Goal: Task Accomplishment & Management: Manage account settings

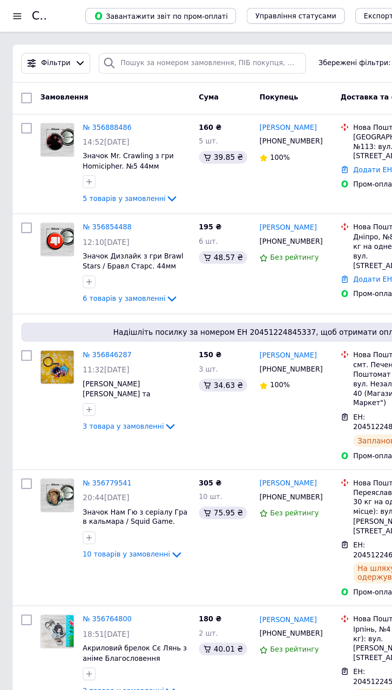
click at [78, 98] on link "№ 356888486" at bounding box center [80, 96] width 37 height 6
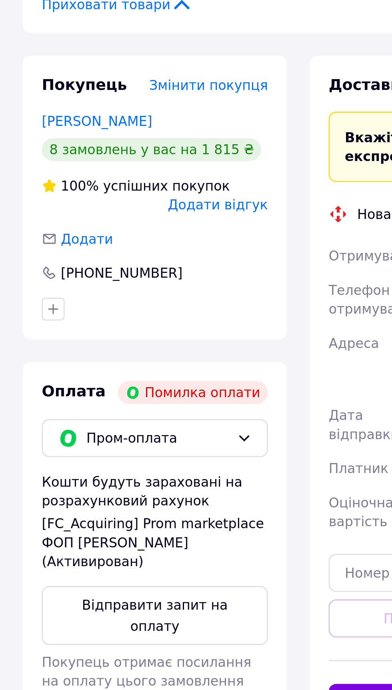
scroll to position [231, 0]
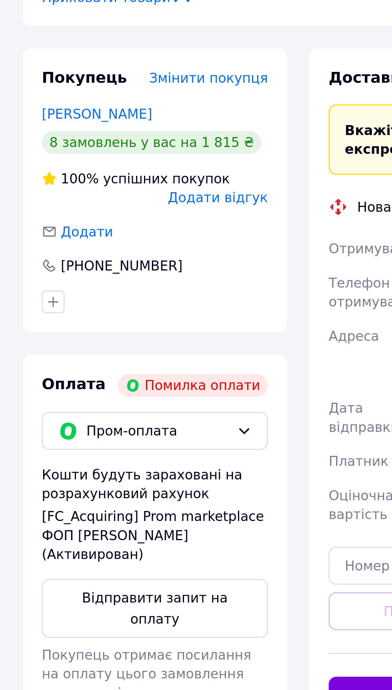
click at [86, 605] on button "Відправити запит на оплату" at bounding box center [65, 617] width 95 height 25
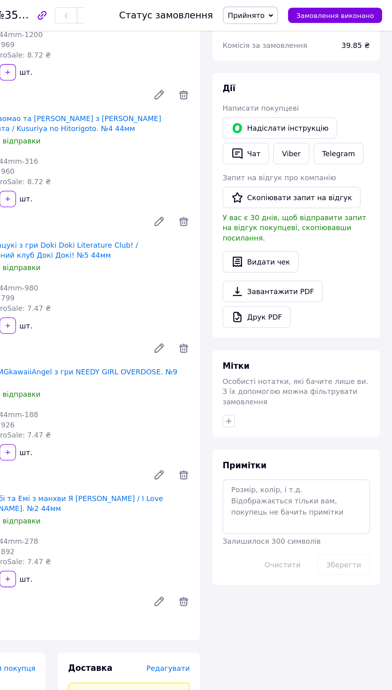
click at [326, 102] on button "Надіслати інструкцію" at bounding box center [303, 100] width 89 height 17
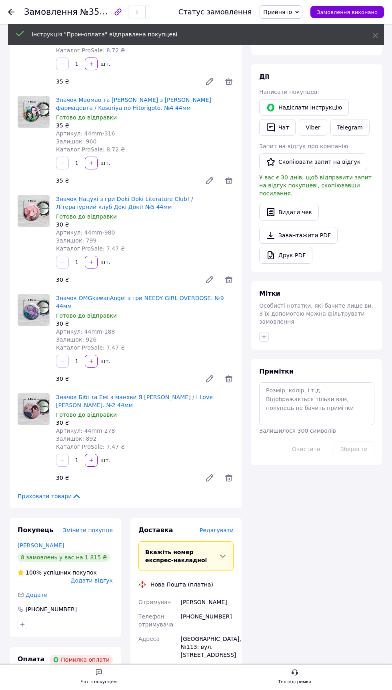
scroll to position [98, 0]
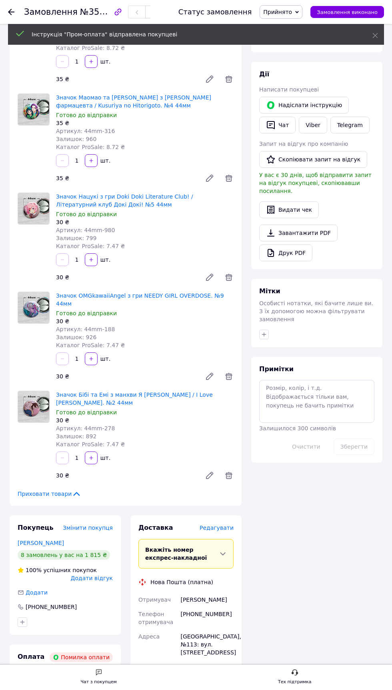
click at [11, 12] on use at bounding box center [11, 12] width 6 height 6
